Goal: Task Accomplishment & Management: Complete application form

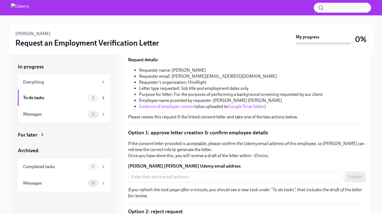
scroll to position [70, 0]
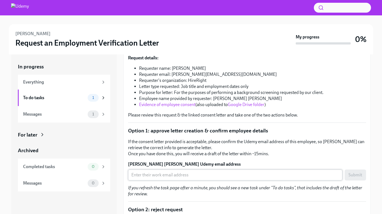
click at [169, 170] on input "[PERSON_NAME] [PERSON_NAME] Udemy email address" at bounding box center [235, 175] width 214 height 11
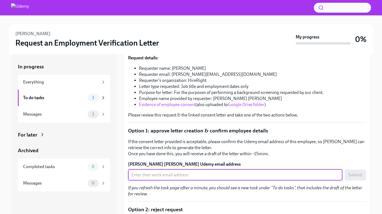
paste input "[PERSON_NAME][EMAIL_ADDRESS][PERSON_NAME][DOMAIN_NAME]"
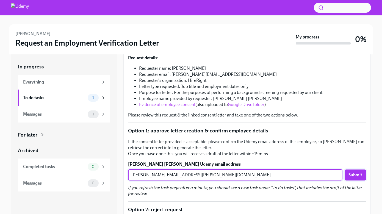
type input "[PERSON_NAME][EMAIL_ADDRESS][PERSON_NAME][DOMAIN_NAME]"
click at [356, 172] on span "Submit" at bounding box center [355, 174] width 14 height 5
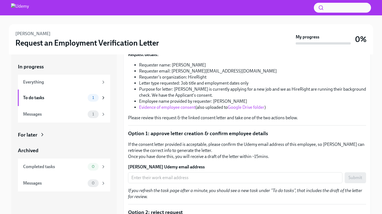
scroll to position [94, 0]
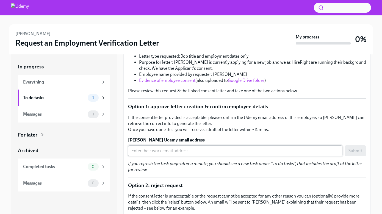
click at [151, 149] on input "[PERSON_NAME] Udemy email address" at bounding box center [235, 150] width 214 height 11
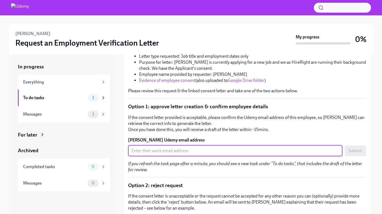
paste input "[PERSON_NAME][EMAIL_ADDRESS][PERSON_NAME][DOMAIN_NAME]"
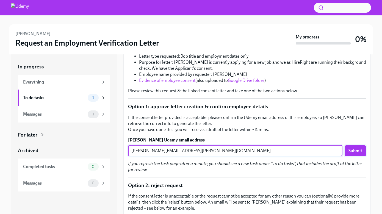
type input "[PERSON_NAME][EMAIL_ADDRESS][PERSON_NAME][DOMAIN_NAME]"
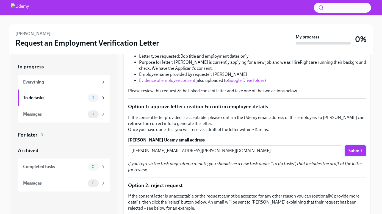
click at [360, 148] on span "Submit" at bounding box center [355, 150] width 14 height 5
